Goal: Answer question/provide support: Share knowledge or assist other users

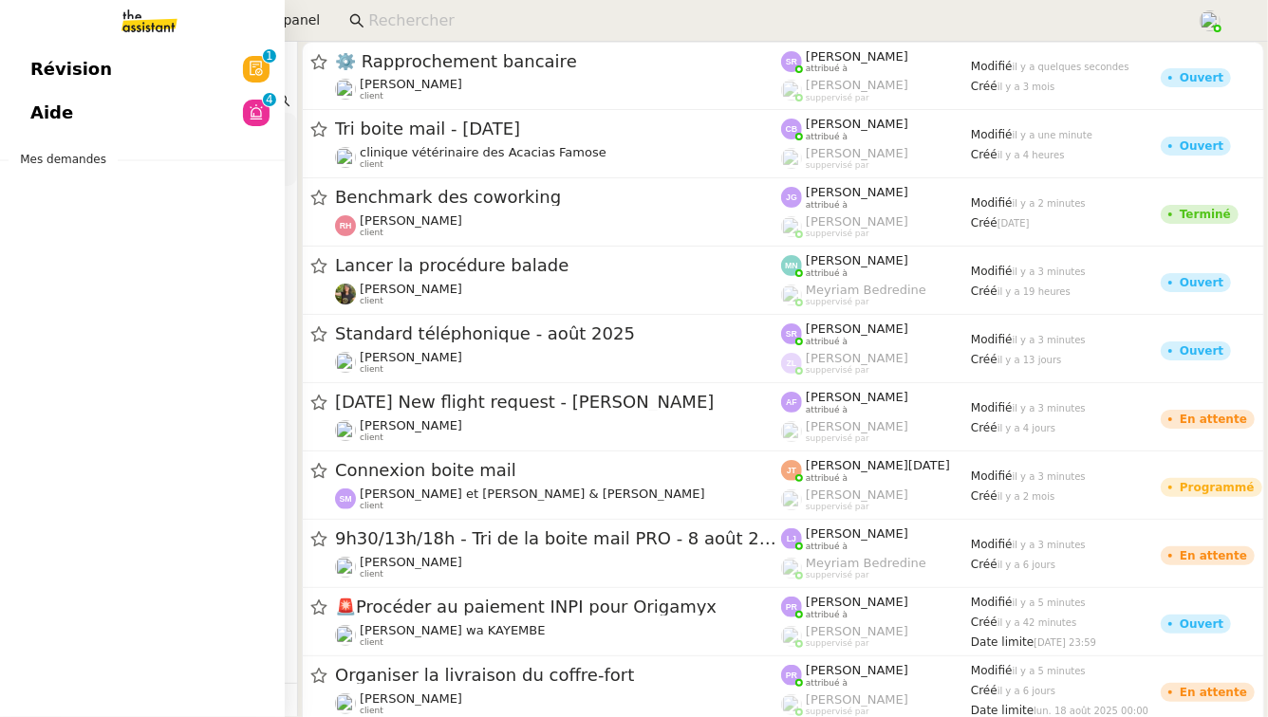
click at [132, 109] on link "Aide 0 1 2 3 4 5 6 7 8 9" at bounding box center [142, 113] width 285 height 44
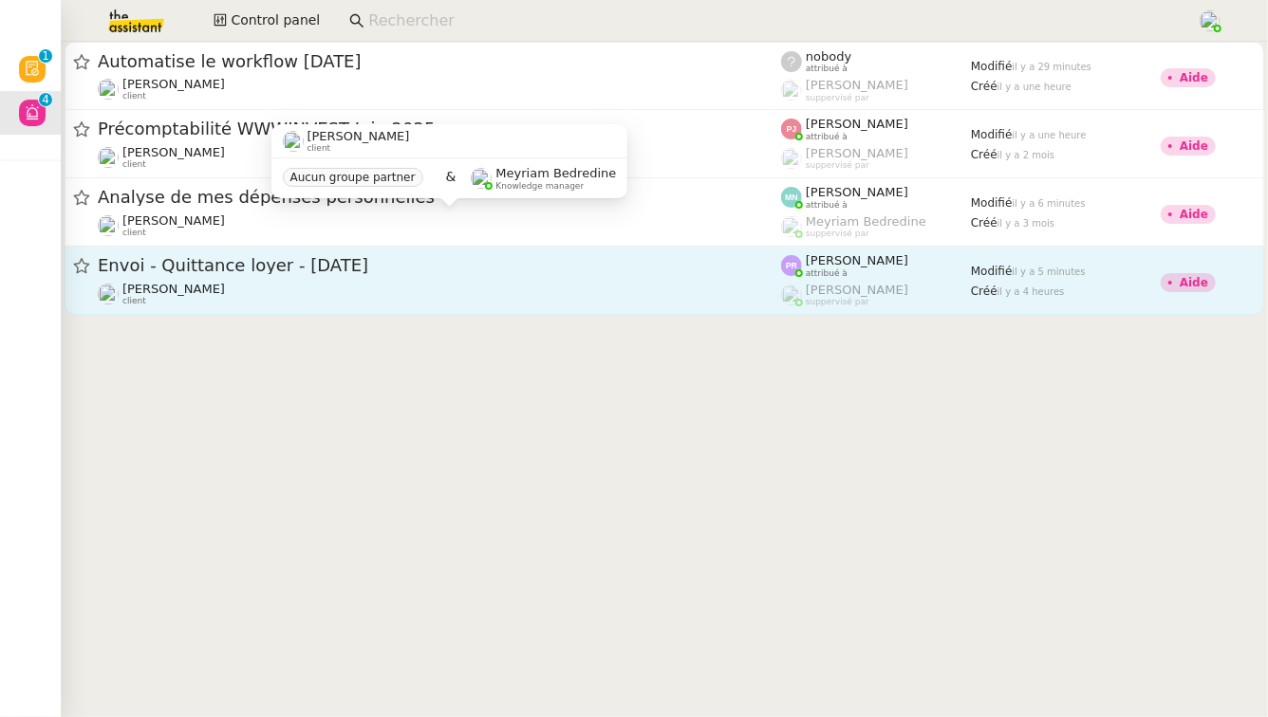
click at [301, 271] on span "Envoi - Quittance loyer - [DATE]" at bounding box center [439, 265] width 683 height 17
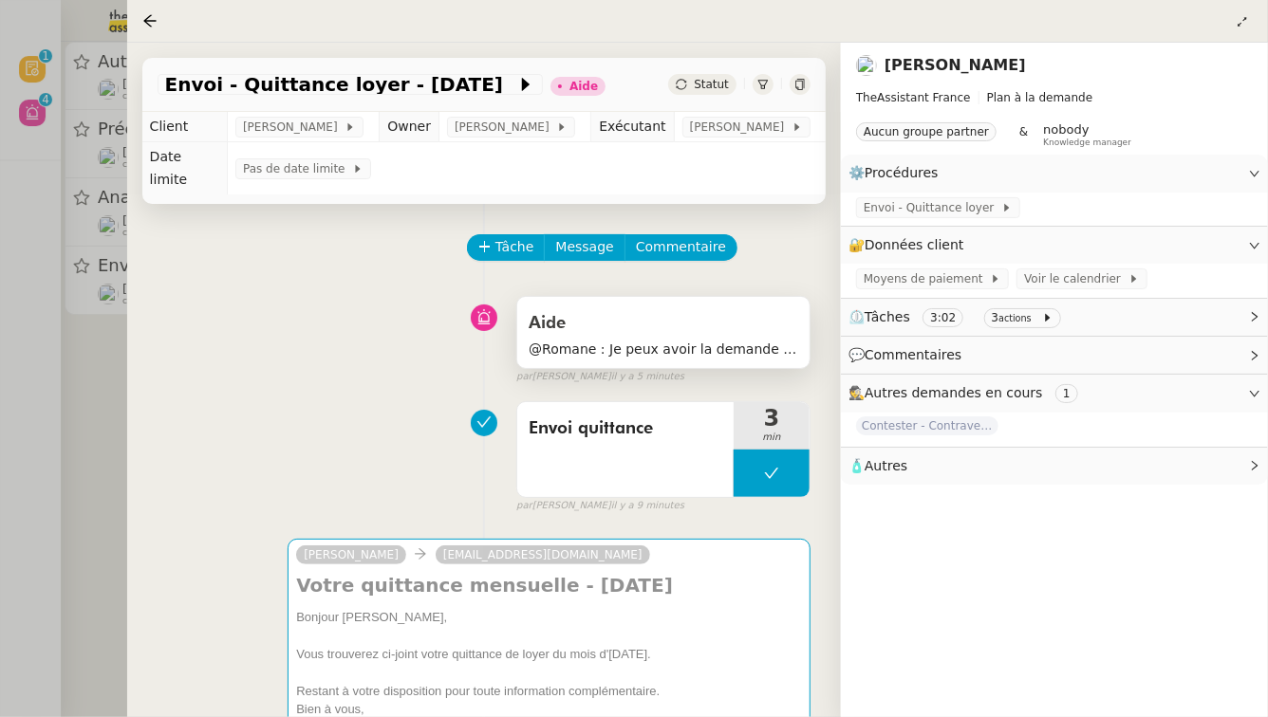
click at [621, 339] on span "@Romane : Je peux avoir la demande de juillet ? [GEOGRAPHIC_DATA]" at bounding box center [662, 350] width 269 height 22
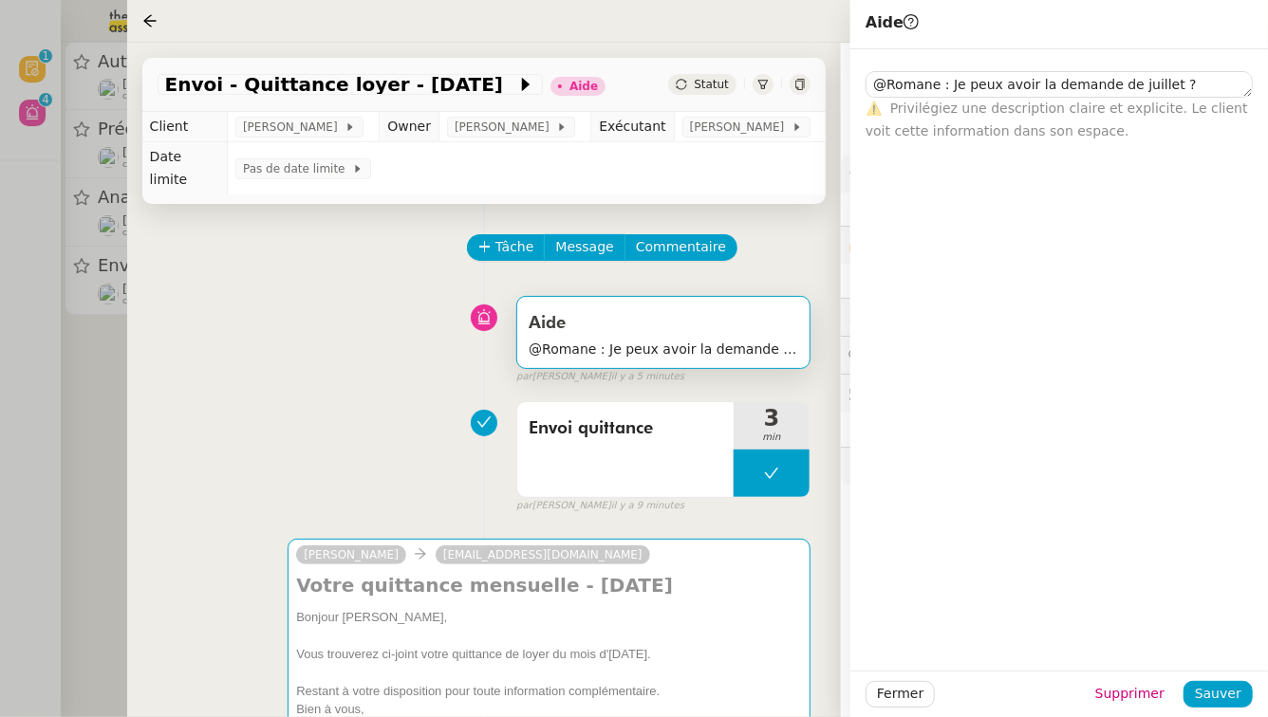
click at [61, 430] on div at bounding box center [634, 358] width 1268 height 717
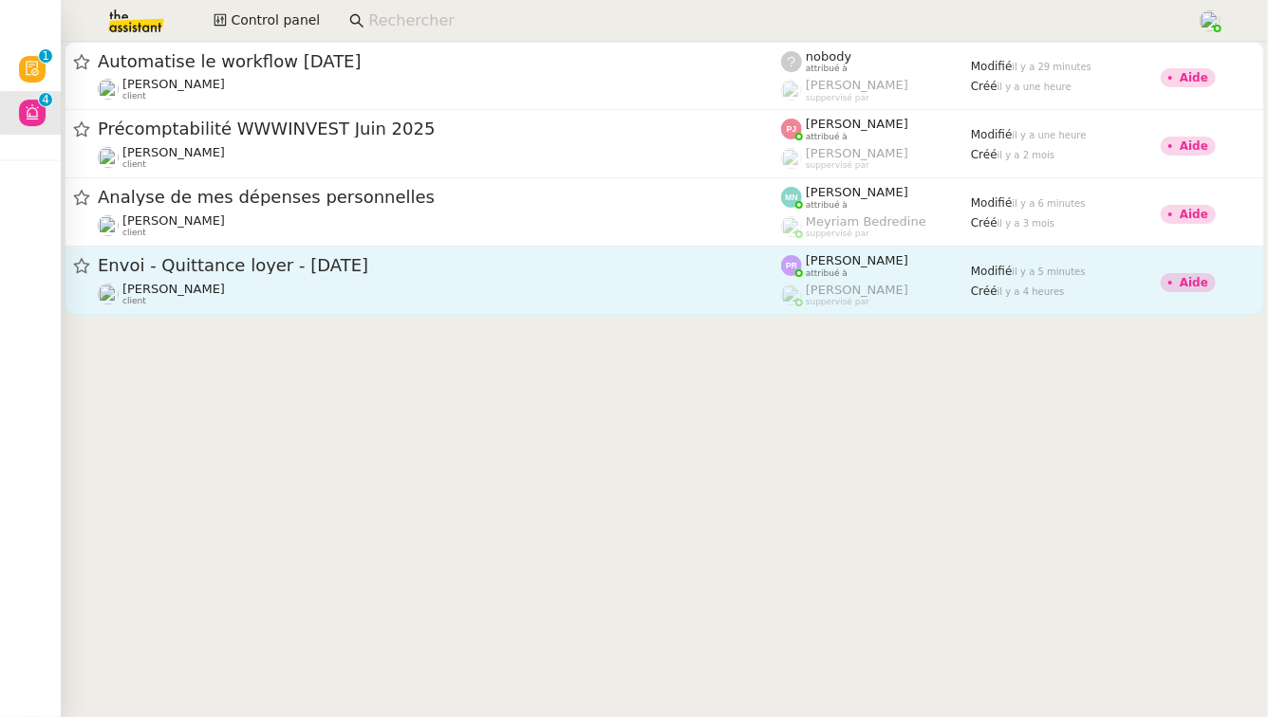
click at [248, 248] on link "Envoi - Quittance loyer - [DATE] [PERSON_NAME] client [PERSON_NAME] attribué à …" at bounding box center [664, 281] width 1199 height 68
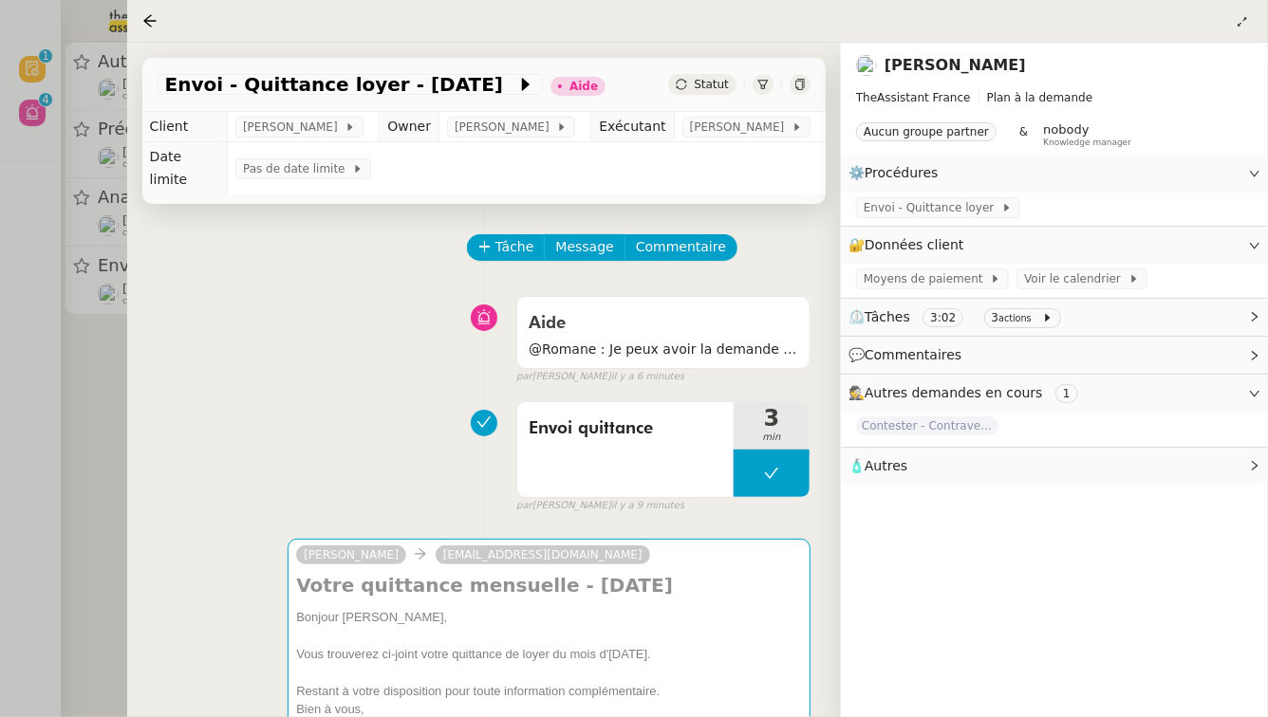
click at [0, 323] on div at bounding box center [634, 358] width 1268 height 717
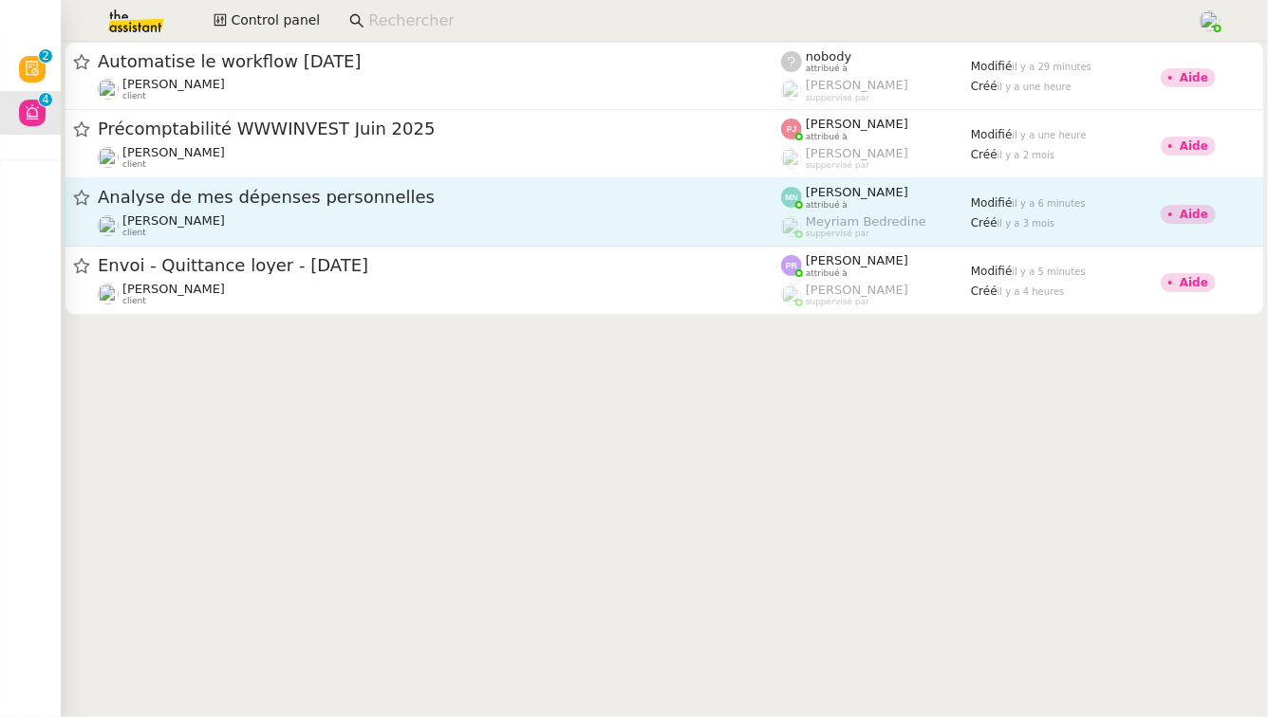
click at [261, 201] on span "Analyse de mes dépenses personnelles" at bounding box center [439, 197] width 683 height 17
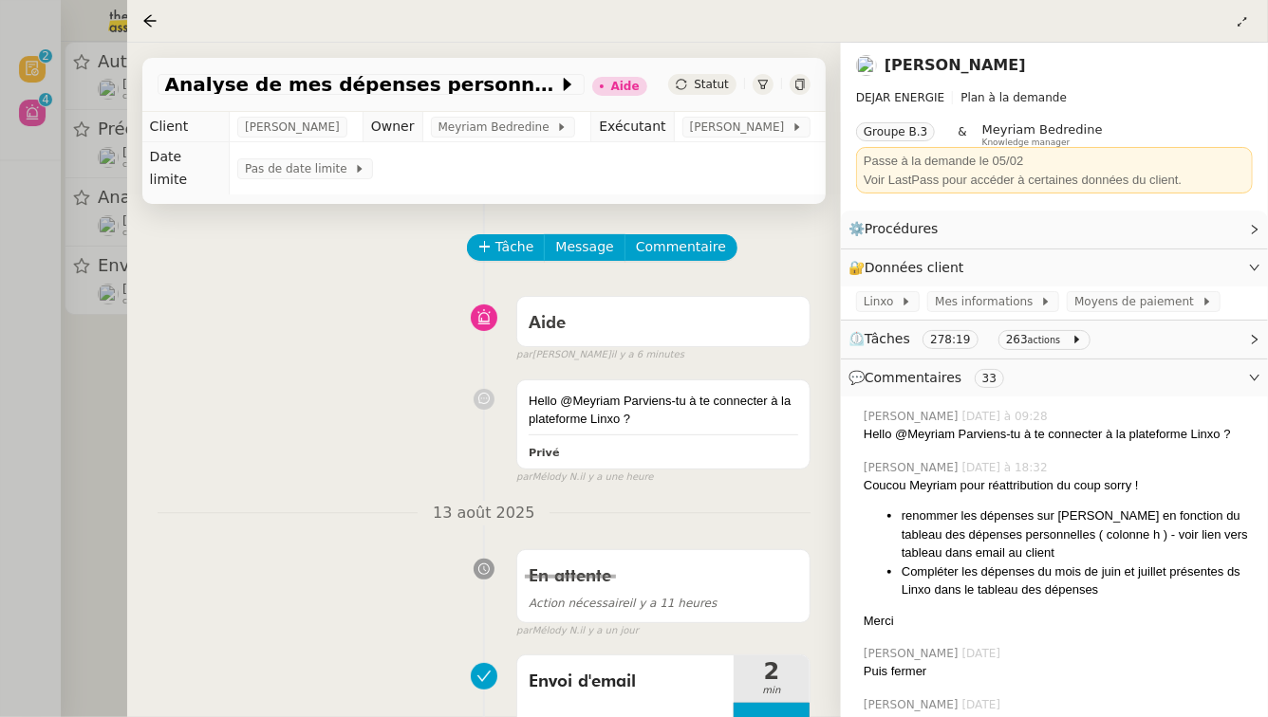
click at [0, 426] on div at bounding box center [634, 358] width 1268 height 717
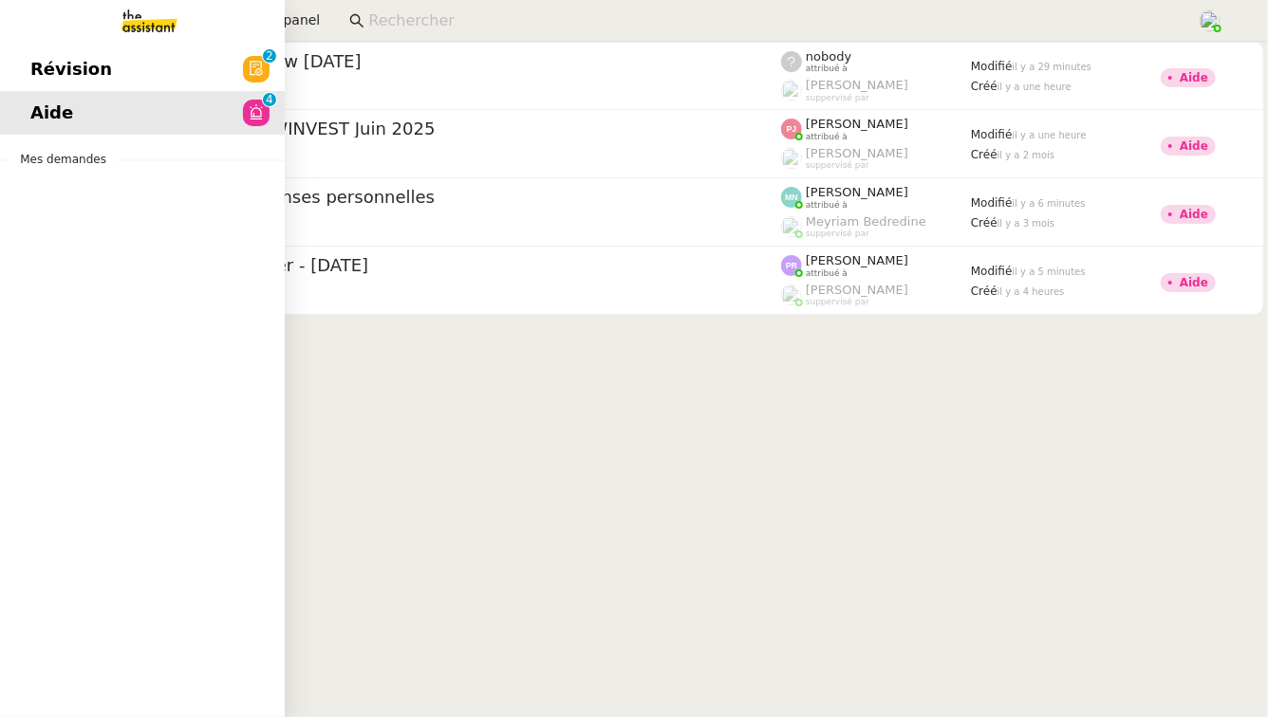
click at [117, 69] on link "Révision 0 1 2 3 4 5 6 7 8 9" at bounding box center [142, 69] width 285 height 44
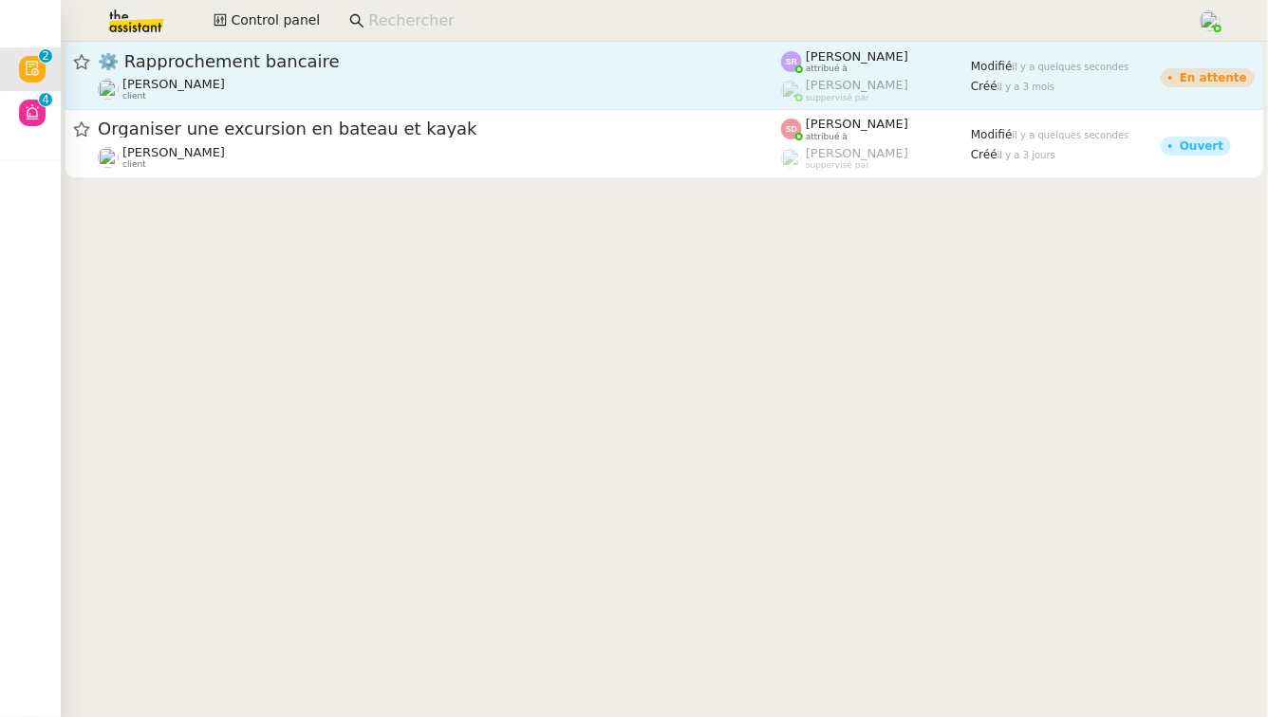
click at [353, 66] on span "⚙️ Rapprochement bancaire" at bounding box center [439, 61] width 683 height 17
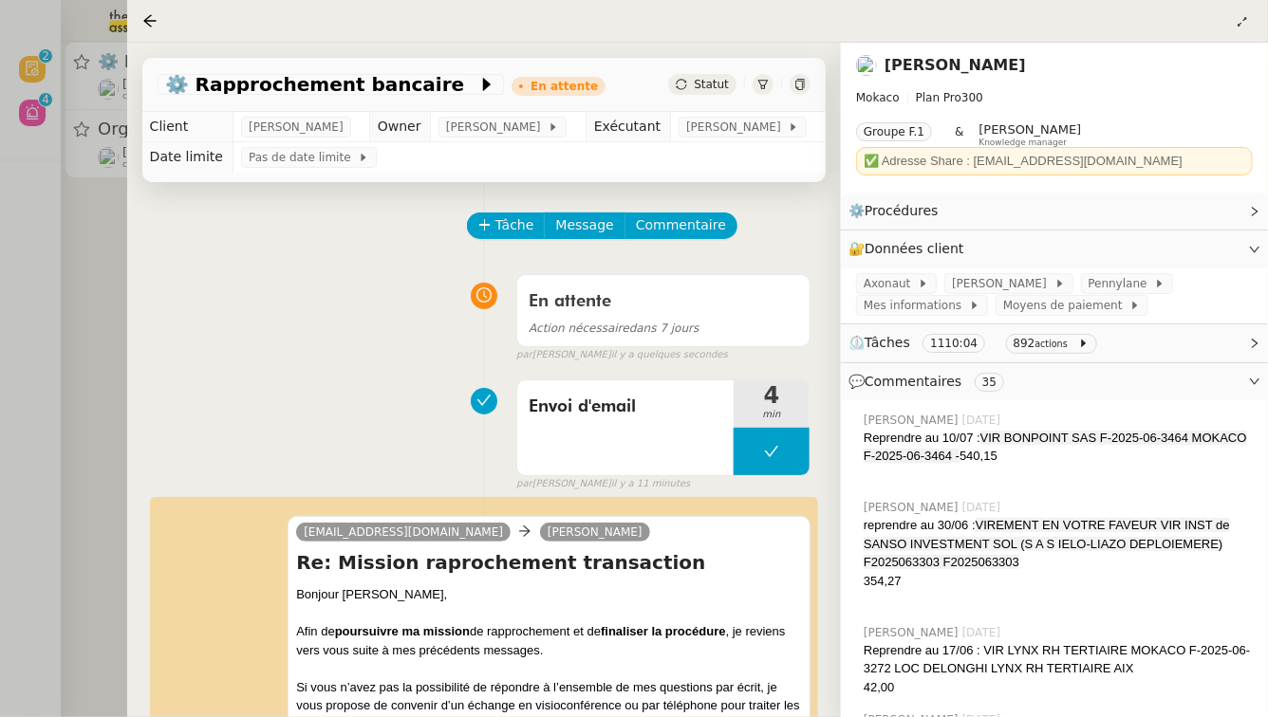
click at [68, 242] on div at bounding box center [634, 358] width 1268 height 717
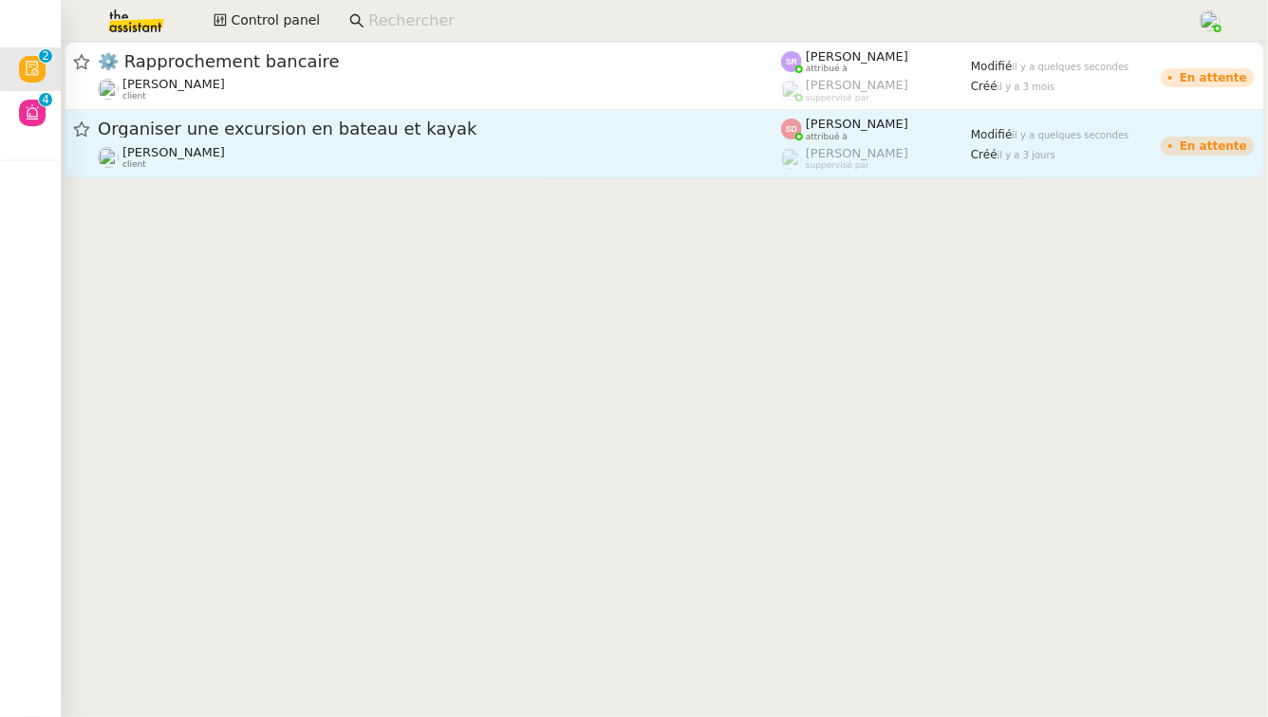
click at [427, 125] on span "Organiser une excursion en bateau et kayak" at bounding box center [439, 128] width 683 height 17
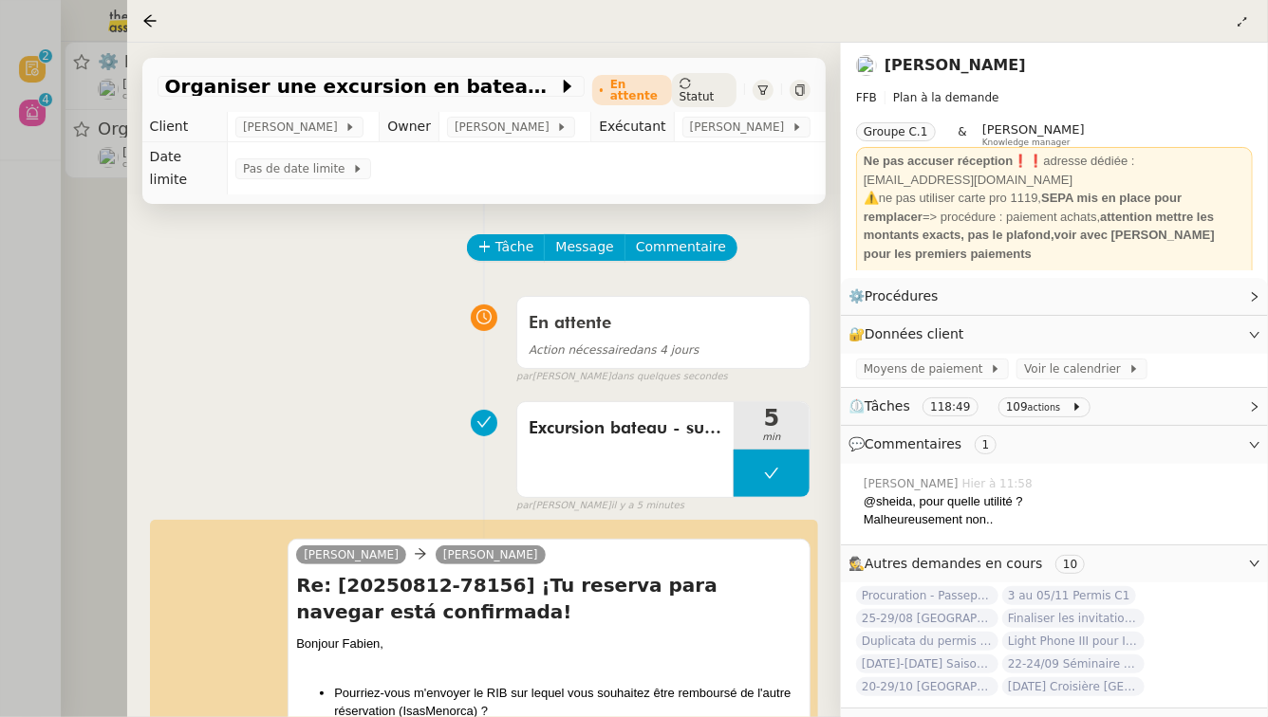
click at [76, 415] on div at bounding box center [634, 358] width 1268 height 717
